Goal: Task Accomplishment & Management: Manage account settings

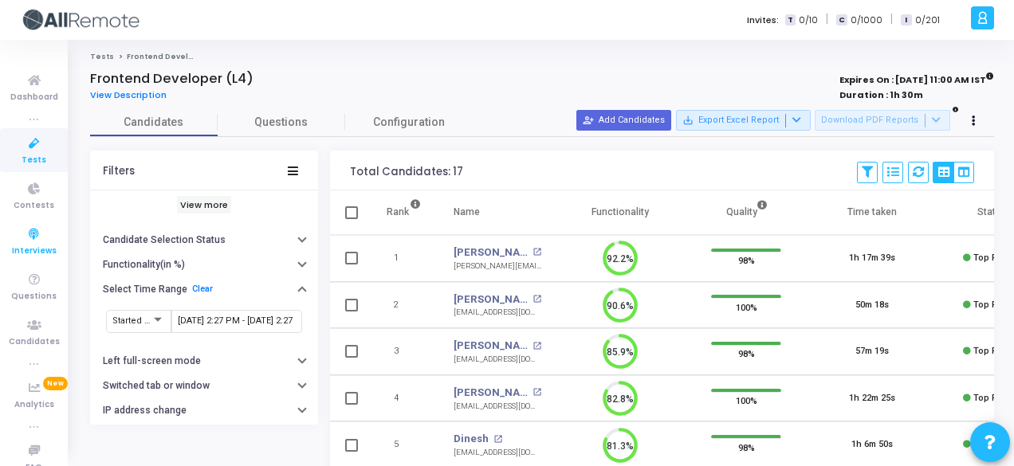
click at [22, 225] on icon at bounding box center [34, 235] width 33 height 20
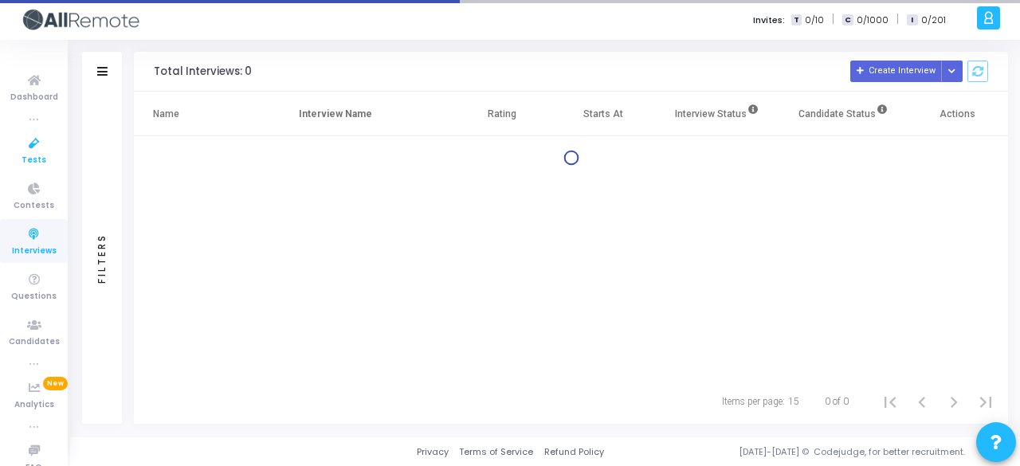
click at [40, 143] on icon at bounding box center [34, 144] width 33 height 20
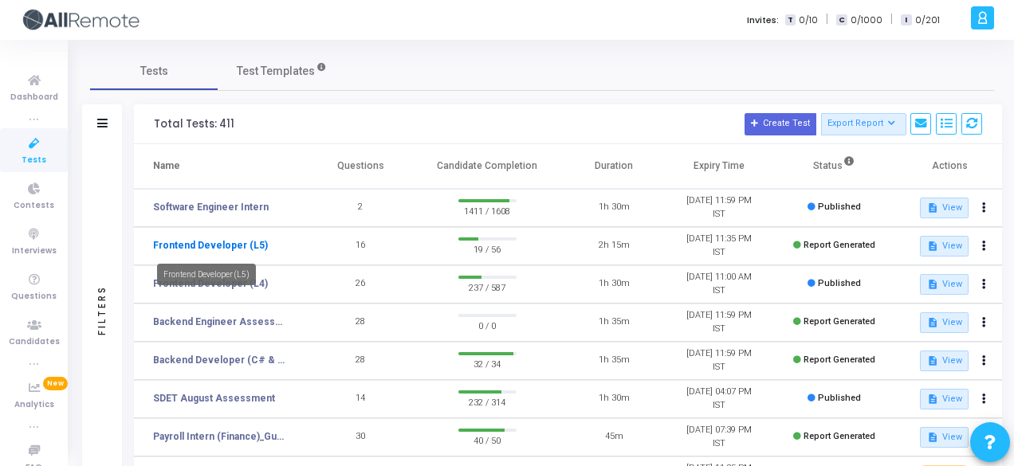
click at [228, 241] on link "Frontend Developer (L5)" at bounding box center [210, 245] width 115 height 14
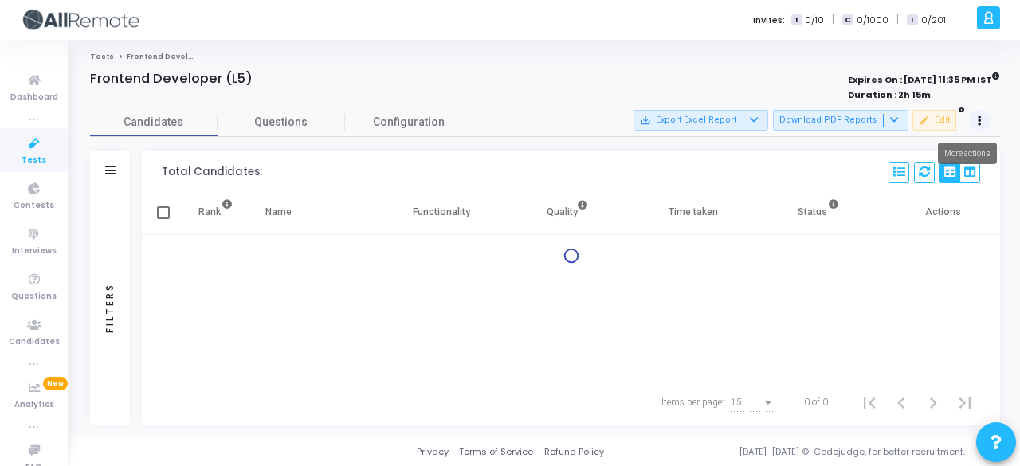
click at [979, 112] on button at bounding box center [980, 121] width 22 height 22
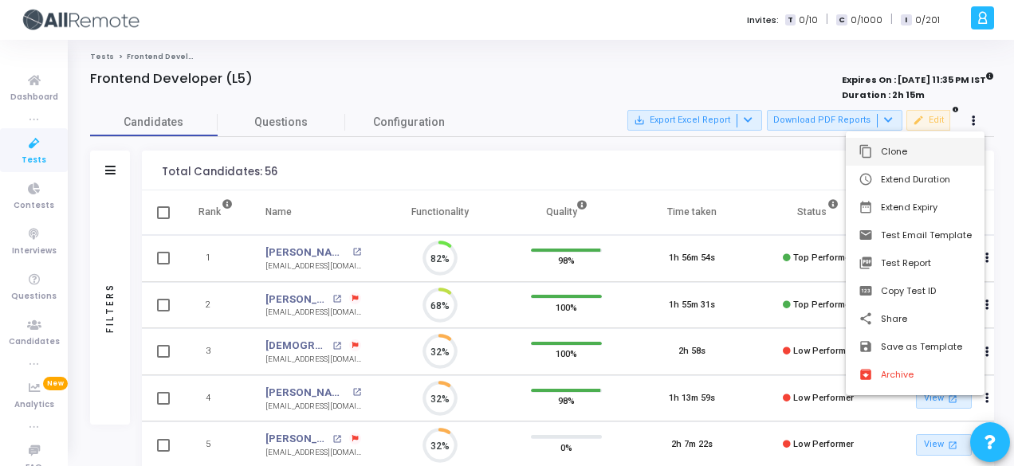
scroll to position [33, 40]
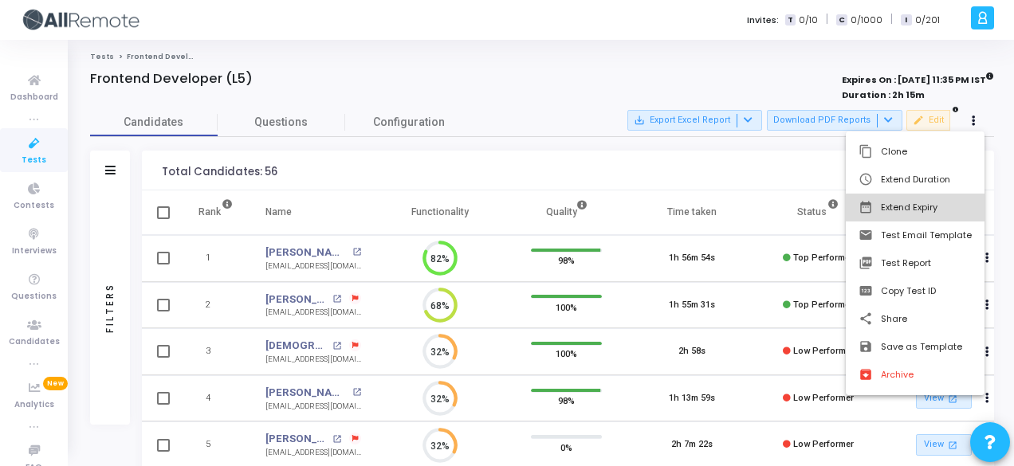
click at [949, 210] on button "date_range Extend Expiry" at bounding box center [914, 208] width 139 height 28
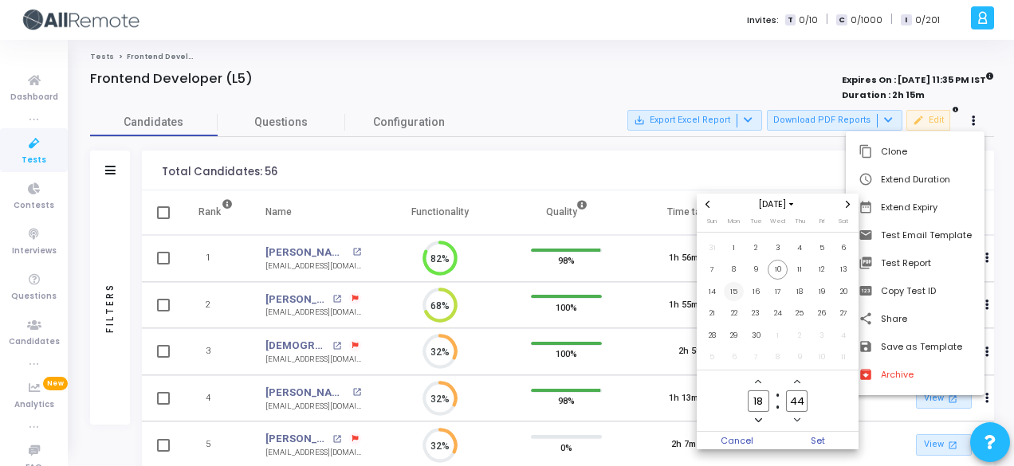
click at [732, 294] on span "15" at bounding box center [734, 292] width 20 height 20
click at [833, 439] on span "Set" at bounding box center [818, 441] width 81 height 18
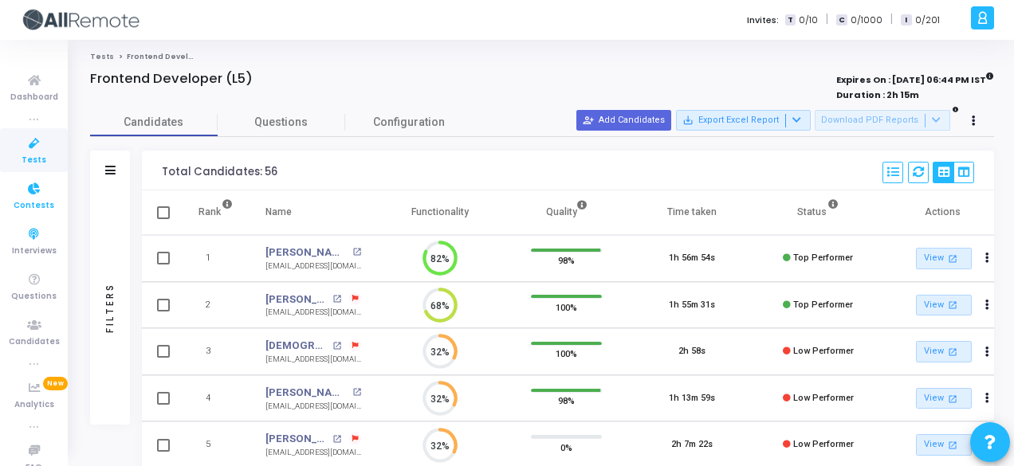
click at [32, 193] on icon at bounding box center [34, 189] width 33 height 20
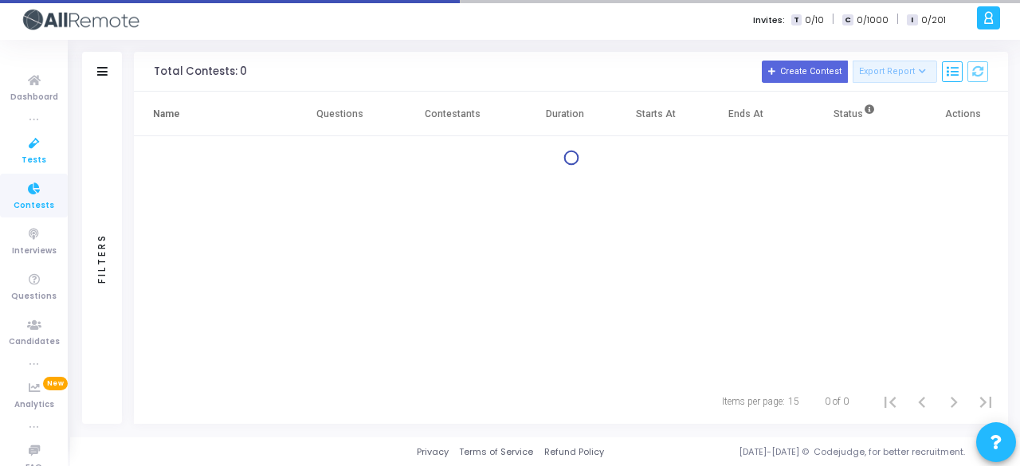
click at [35, 152] on icon at bounding box center [34, 144] width 33 height 20
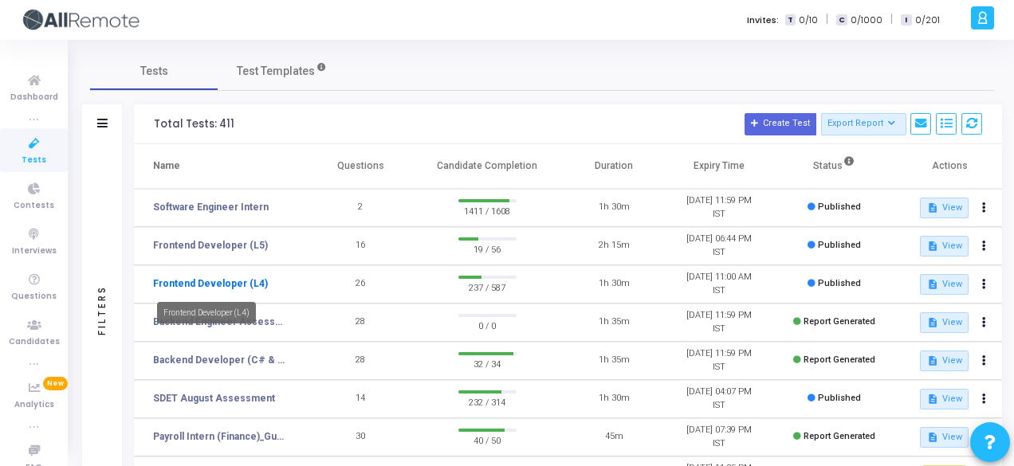
click at [218, 285] on link "Frontend Developer (L4)" at bounding box center [210, 284] width 115 height 14
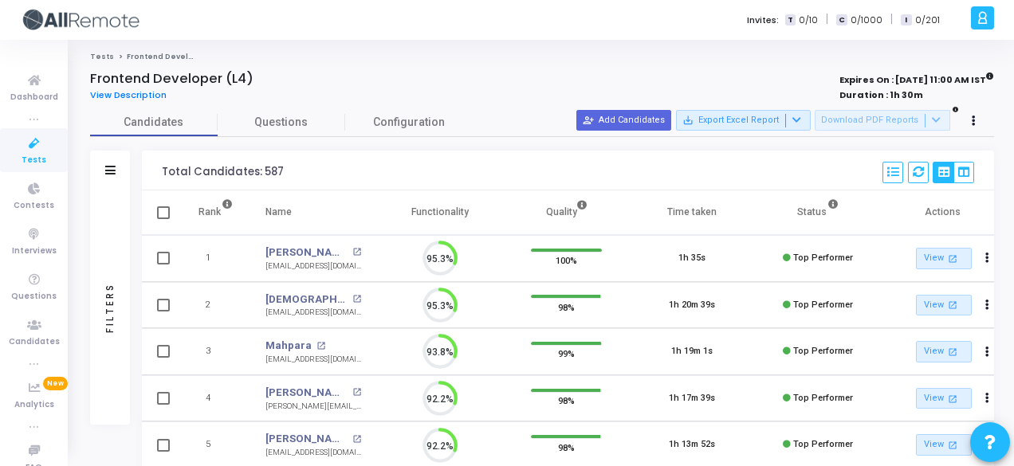
scroll to position [33, 40]
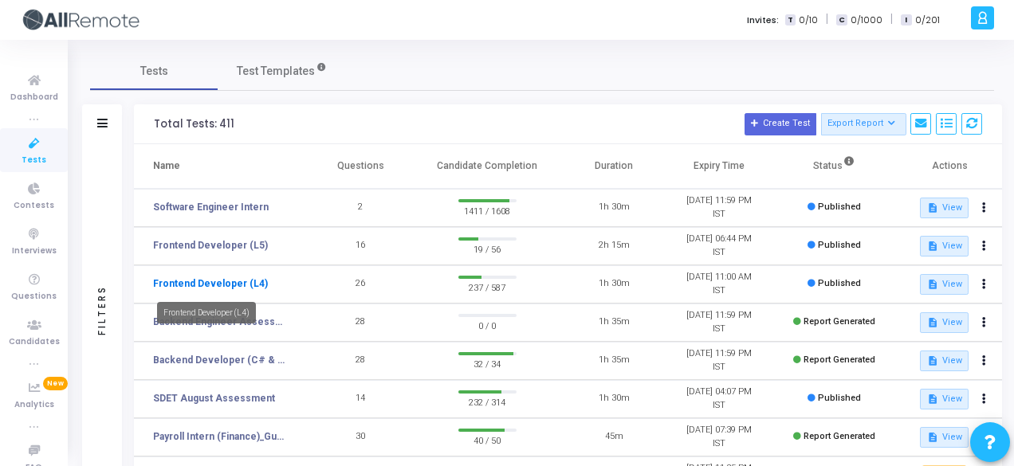
click at [241, 283] on link "Frontend Developer (L4)" at bounding box center [210, 284] width 115 height 14
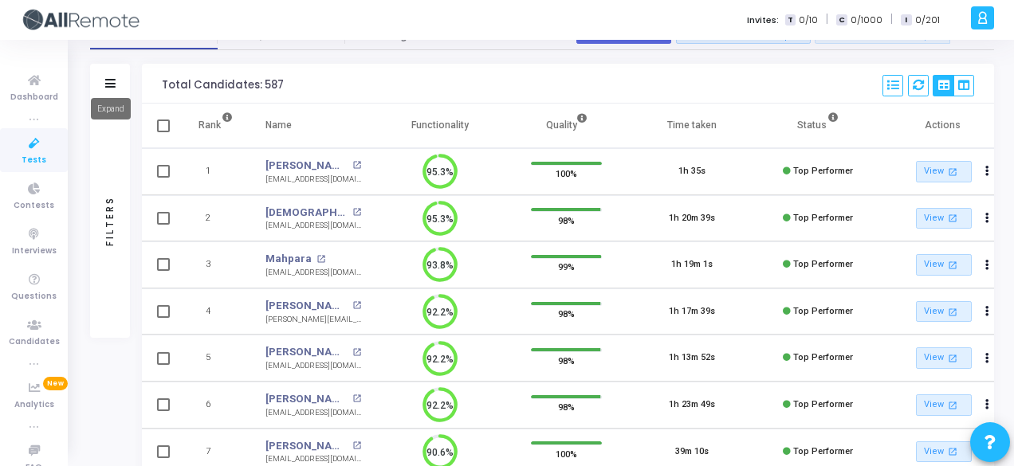
click at [112, 83] on icon at bounding box center [110, 83] width 10 height 9
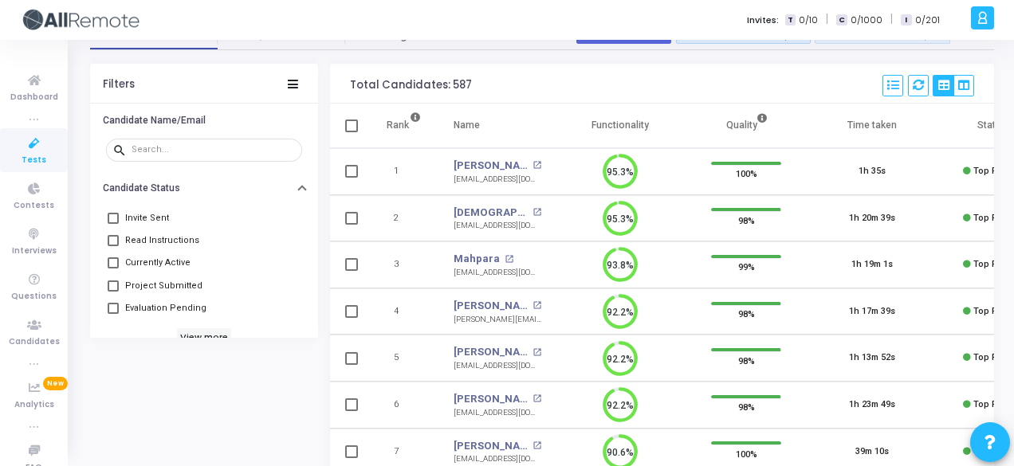
click at [505, 77] on div "Total Candidates: 587 Select S No Name Questions Functionality Quality Time Tak…" at bounding box center [662, 84] width 664 height 40
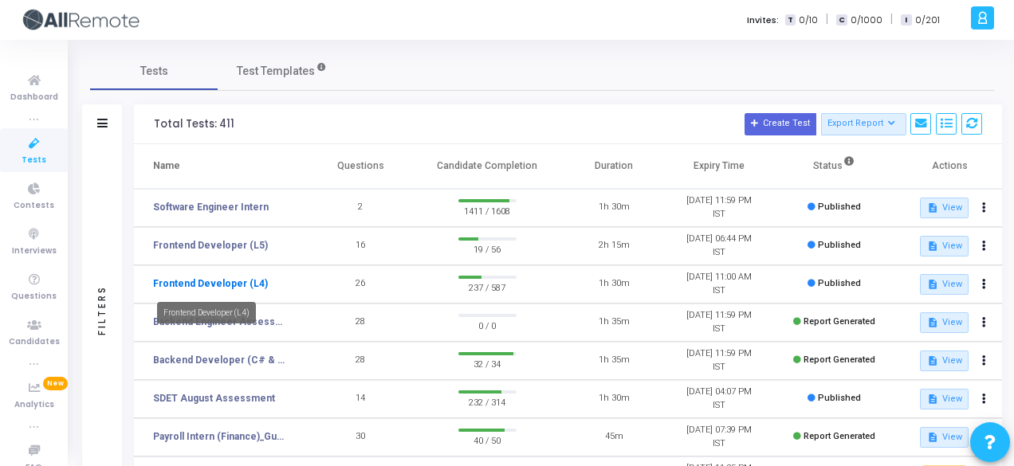
click at [248, 280] on link "Frontend Developer (L4)" at bounding box center [210, 284] width 115 height 14
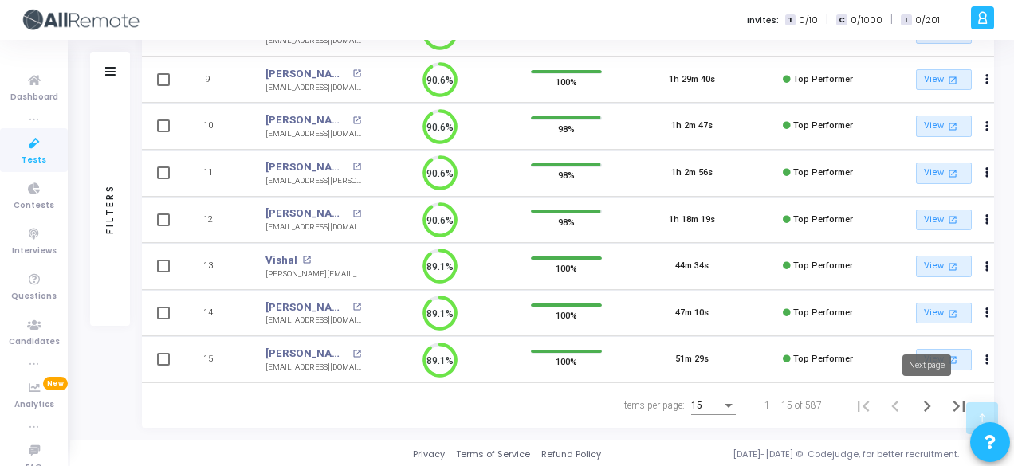
click at [931, 402] on icon "Next page" at bounding box center [927, 406] width 22 height 22
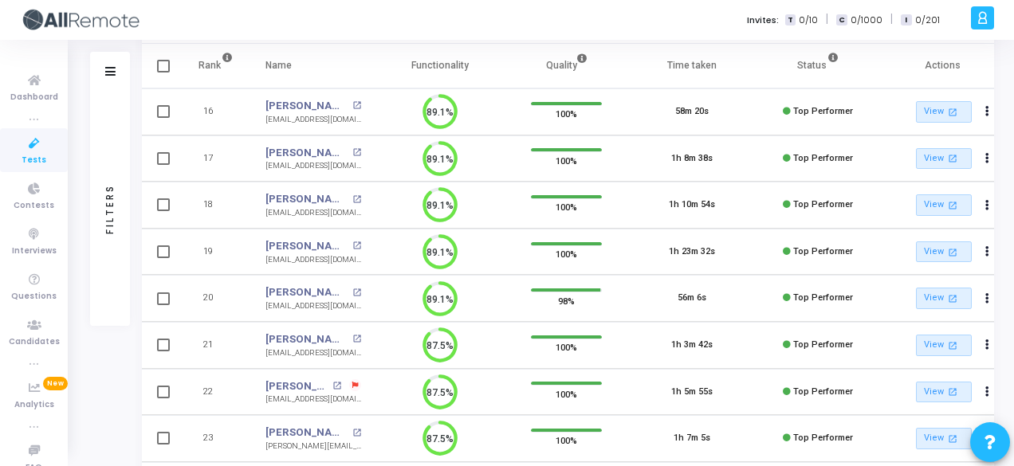
click at [116, 74] on div "Filters" at bounding box center [110, 72] width 40 height 40
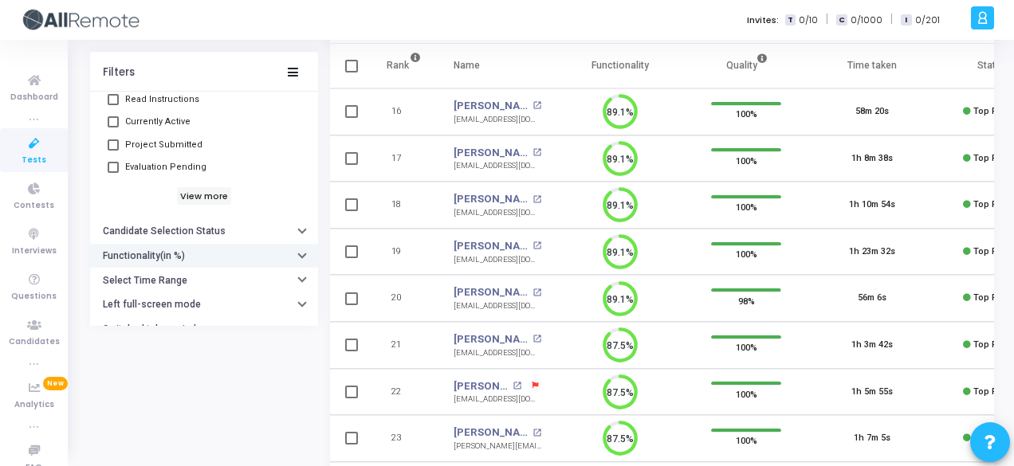
click at [241, 246] on button "Functionality(in %)" at bounding box center [204, 256] width 228 height 25
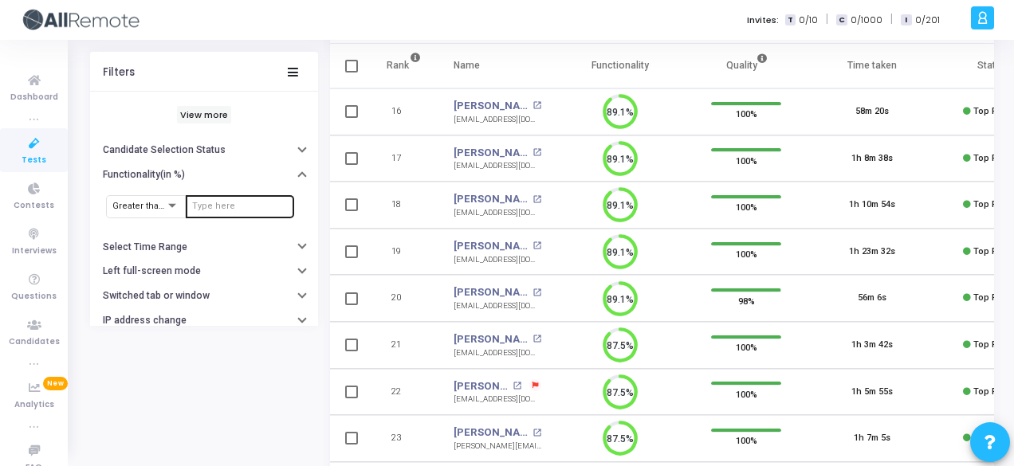
click at [227, 210] on div at bounding box center [240, 205] width 96 height 25
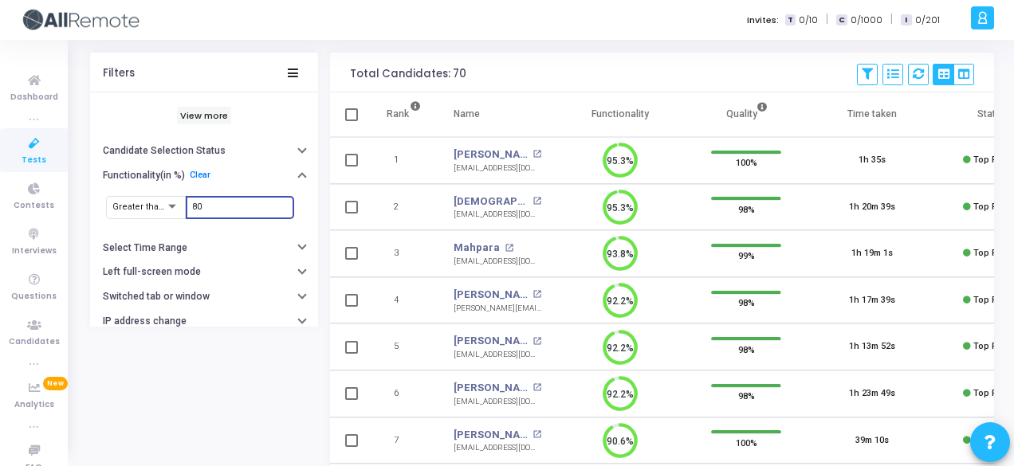
type input "80"
drag, startPoint x: 445, startPoint y: 74, endPoint x: 457, endPoint y: 74, distance: 12.7
click at [457, 74] on div "Total Candidates: 70" at bounding box center [408, 74] width 116 height 13
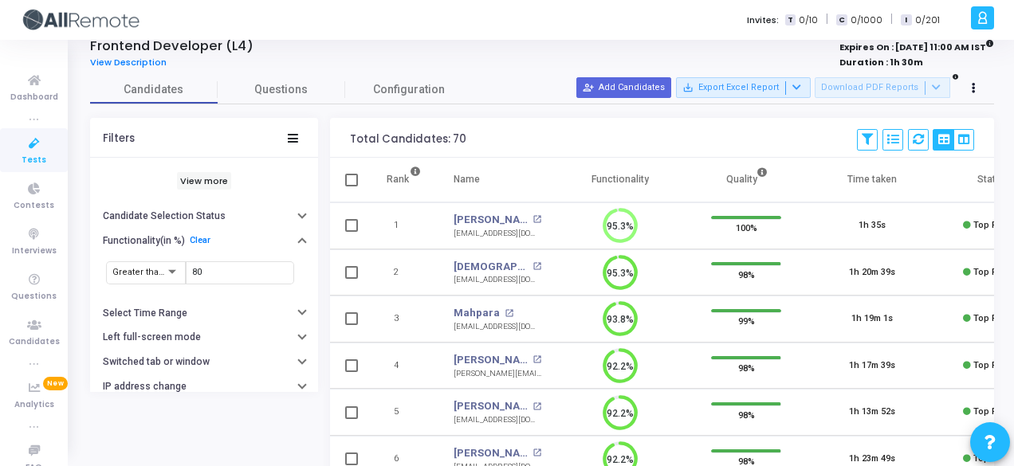
scroll to position [30, 0]
